Goal: Browse casually

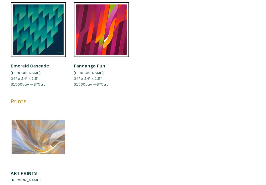
scroll to position [1943, 0]
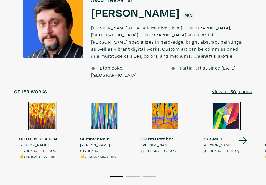
scroll to position [470, 0]
click at [243, 134] on icon at bounding box center [243, 141] width 18 height 14
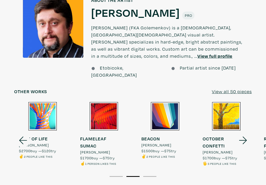
click at [243, 134] on icon at bounding box center [243, 141] width 18 height 14
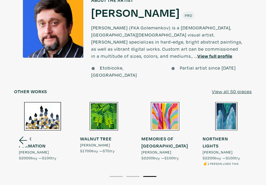
click at [243, 135] on ul "NORTHERN LIGHTS Denys Golden $2200 buy — $100 try ☝️ 1 person likes this" at bounding box center [226, 150] width 47 height 31
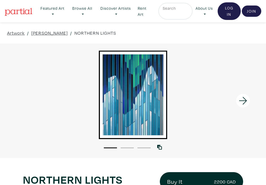
click at [240, 100] on icon at bounding box center [243, 101] width 18 height 14
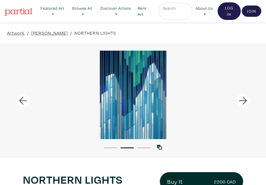
click at [240, 100] on icon at bounding box center [243, 101] width 18 height 14
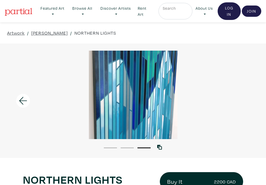
click at [240, 100] on div at bounding box center [133, 95] width 266 height 89
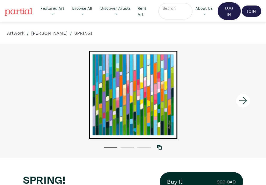
scroll to position [470, 0]
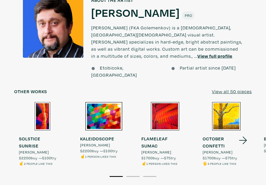
click at [197, 53] on u "View full profile" at bounding box center [214, 56] width 35 height 6
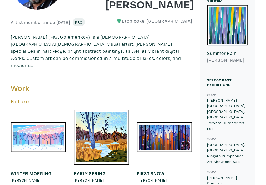
scroll to position [119, 0]
